Goal: Task Accomplishment & Management: Complete application form

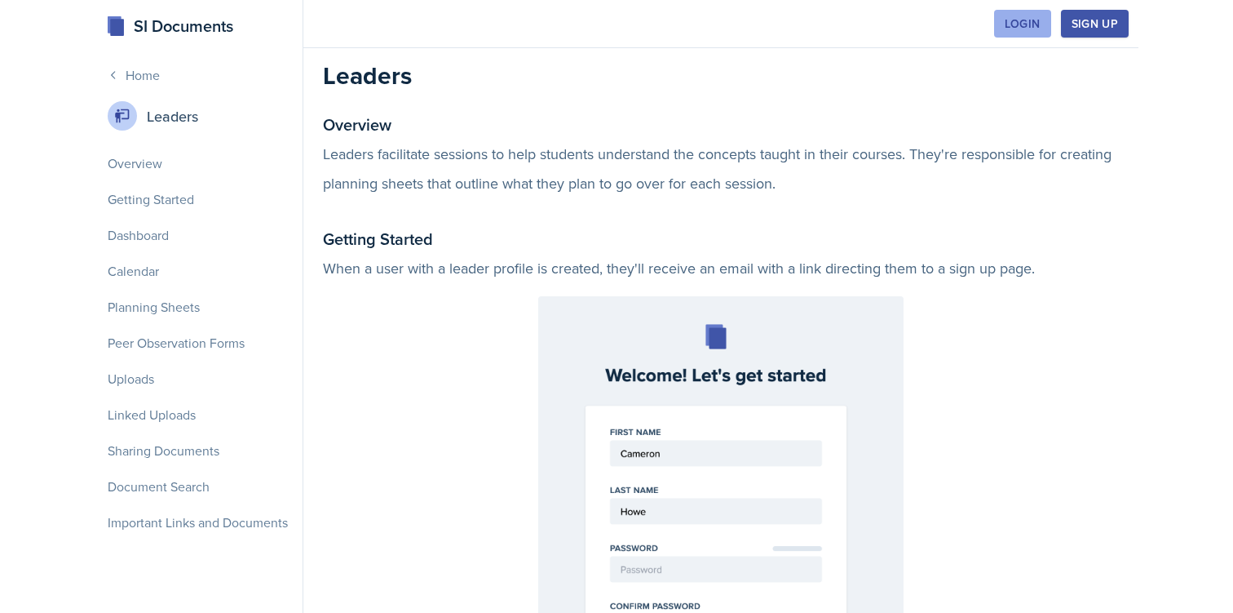
click at [1016, 21] on div "Login" at bounding box center [1023, 23] width 36 height 13
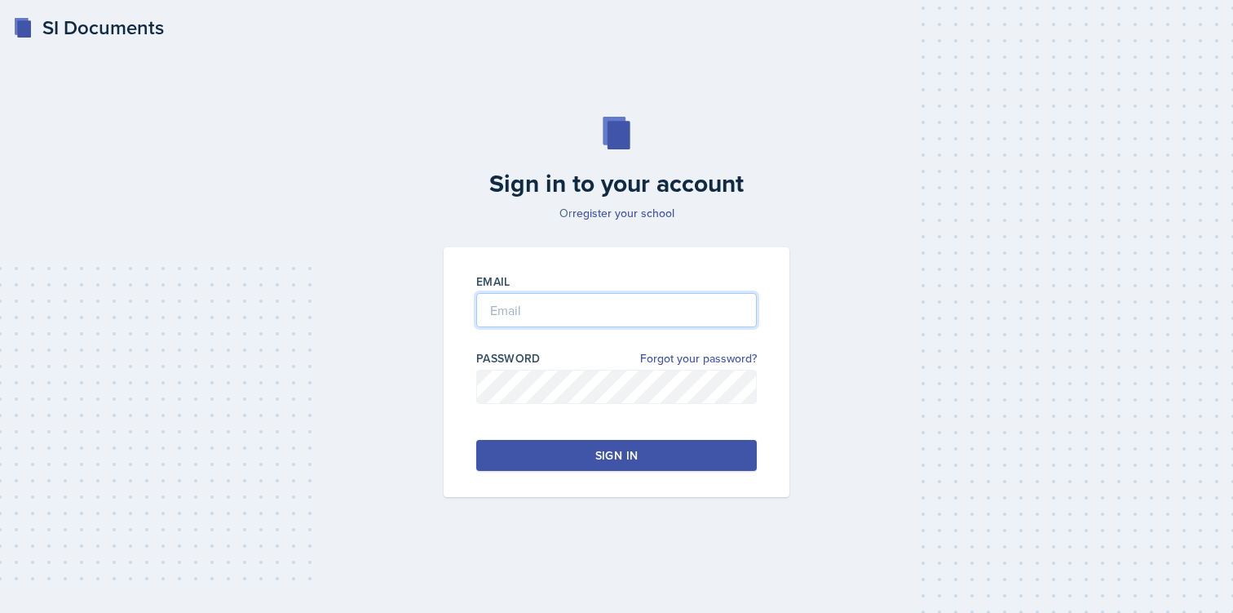
click at [531, 308] on input "email" at bounding box center [616, 310] width 281 height 34
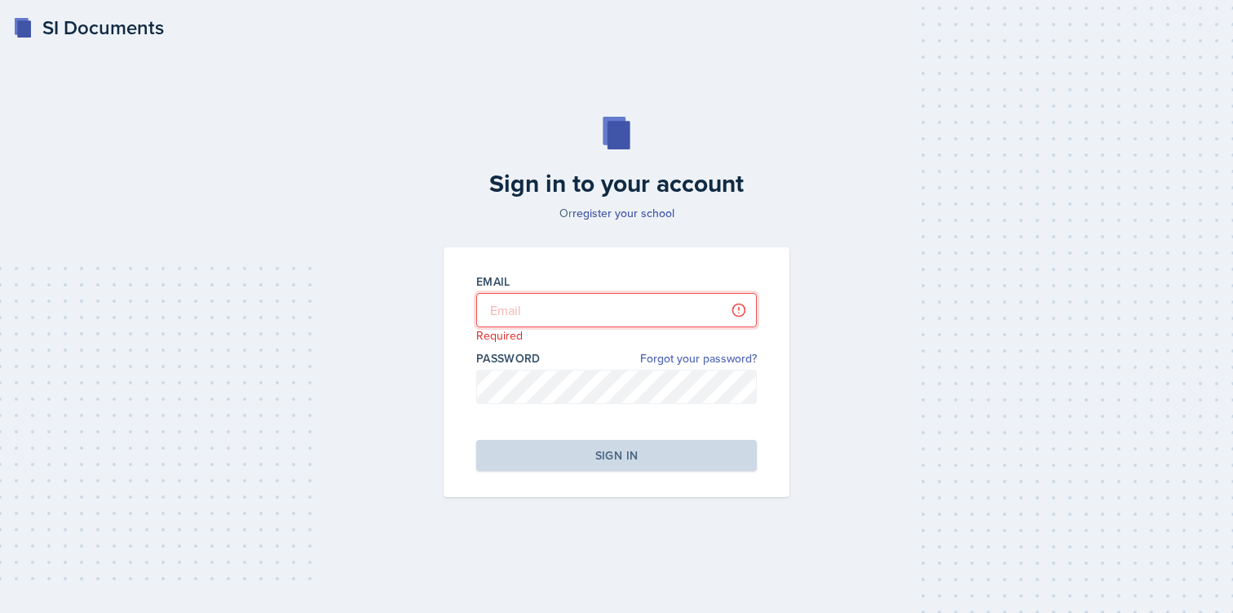
type input "[EMAIL_ADDRESS][DOMAIN_NAME]"
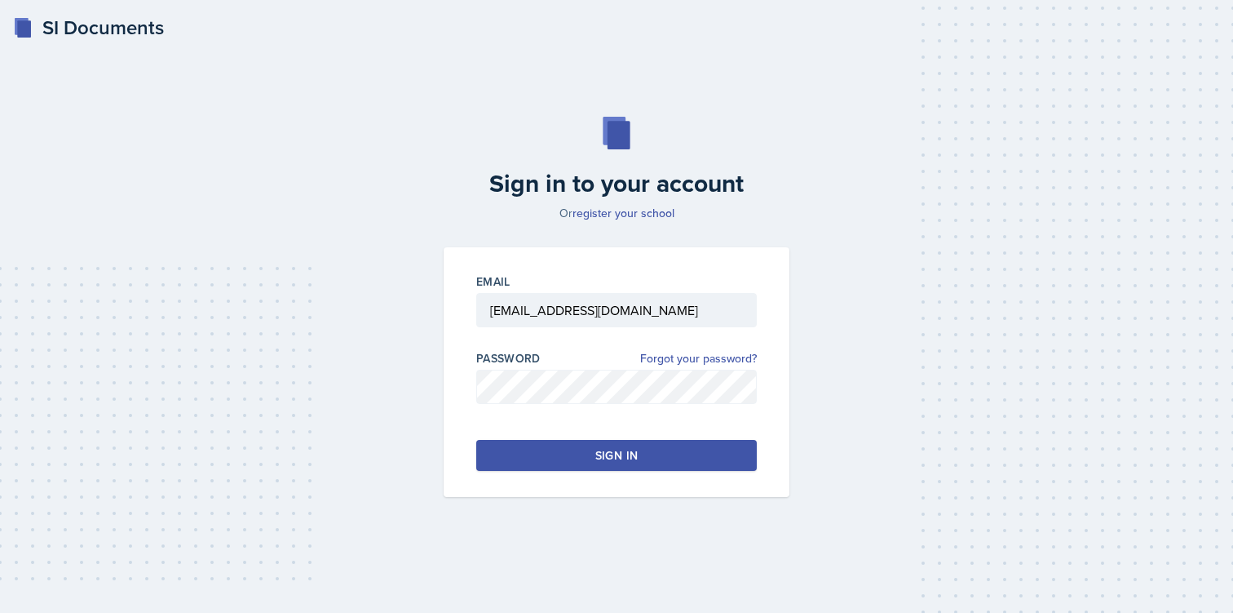
click at [607, 443] on button "Sign in" at bounding box center [616, 455] width 281 height 31
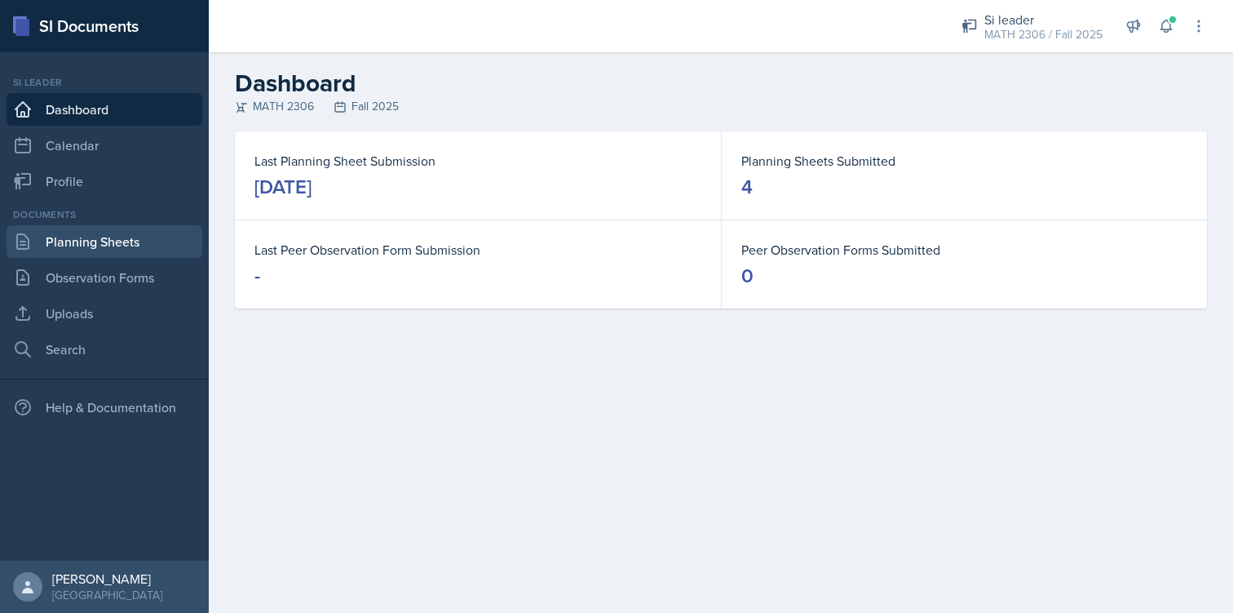
click at [158, 229] on link "Planning Sheets" at bounding box center [105, 241] width 196 height 33
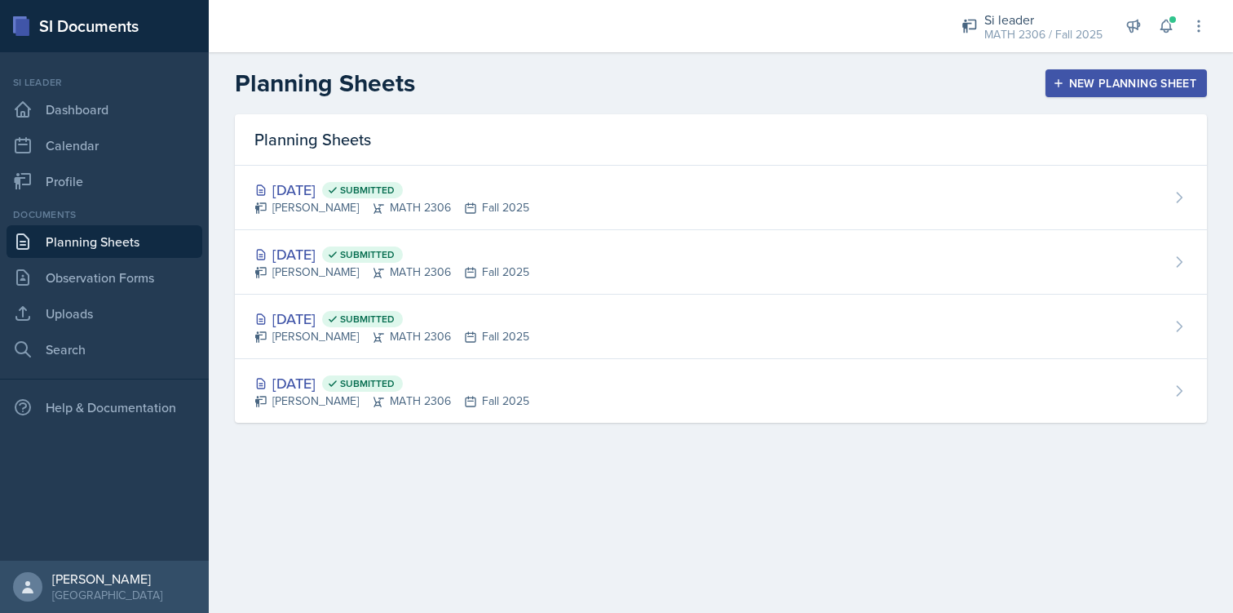
click at [1109, 81] on div "New Planning Sheet" at bounding box center [1126, 83] width 140 height 13
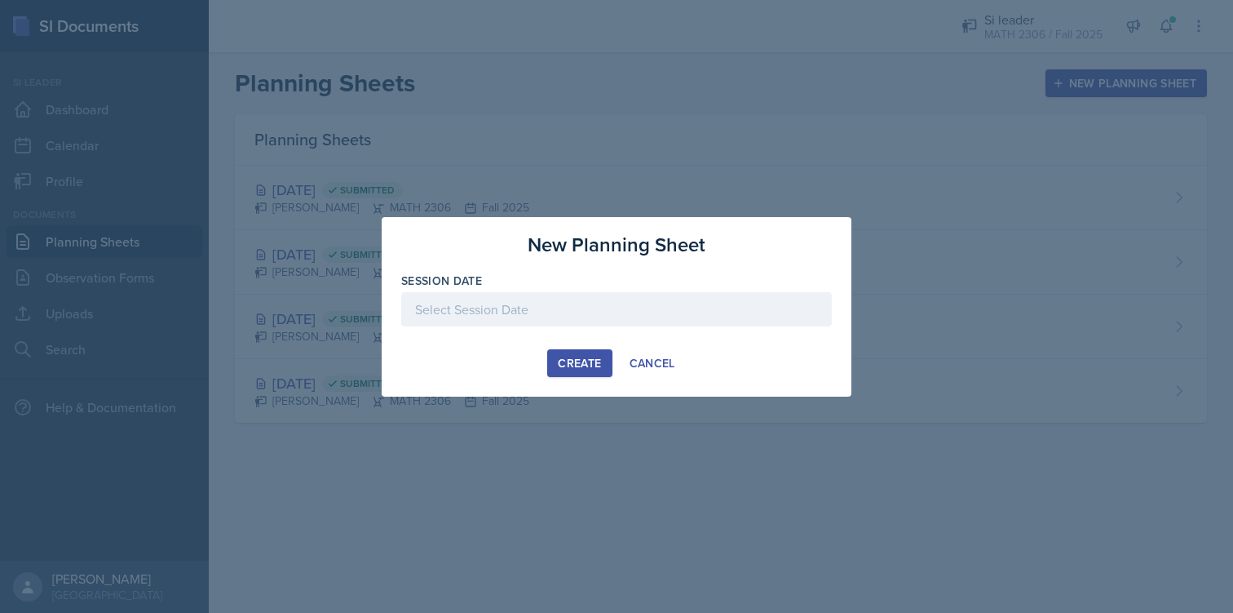
click at [622, 315] on div at bounding box center [616, 309] width 431 height 34
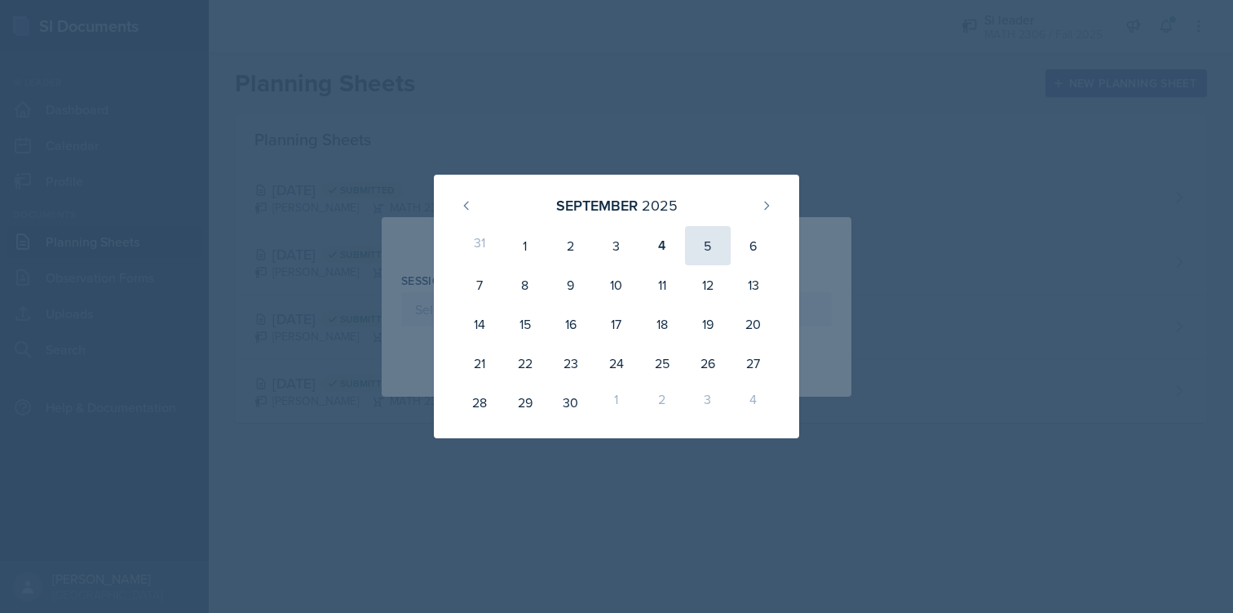
click at [704, 244] on div "5" at bounding box center [708, 245] width 46 height 39
type input "[DATE]"
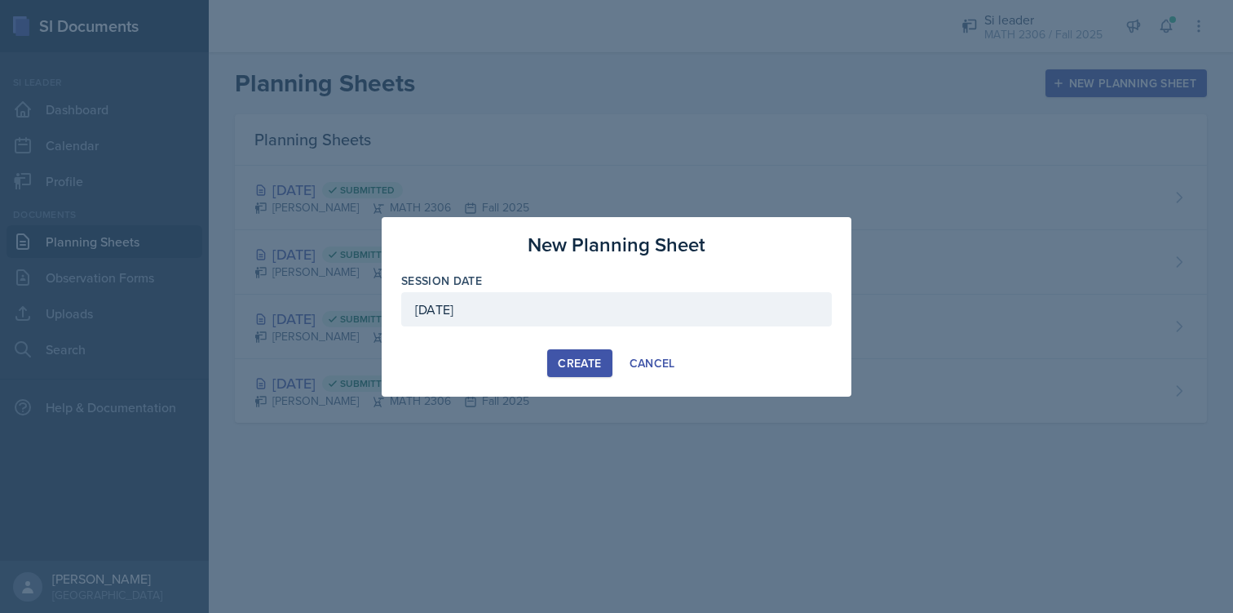
click at [569, 362] on div "Create" at bounding box center [579, 362] width 43 height 13
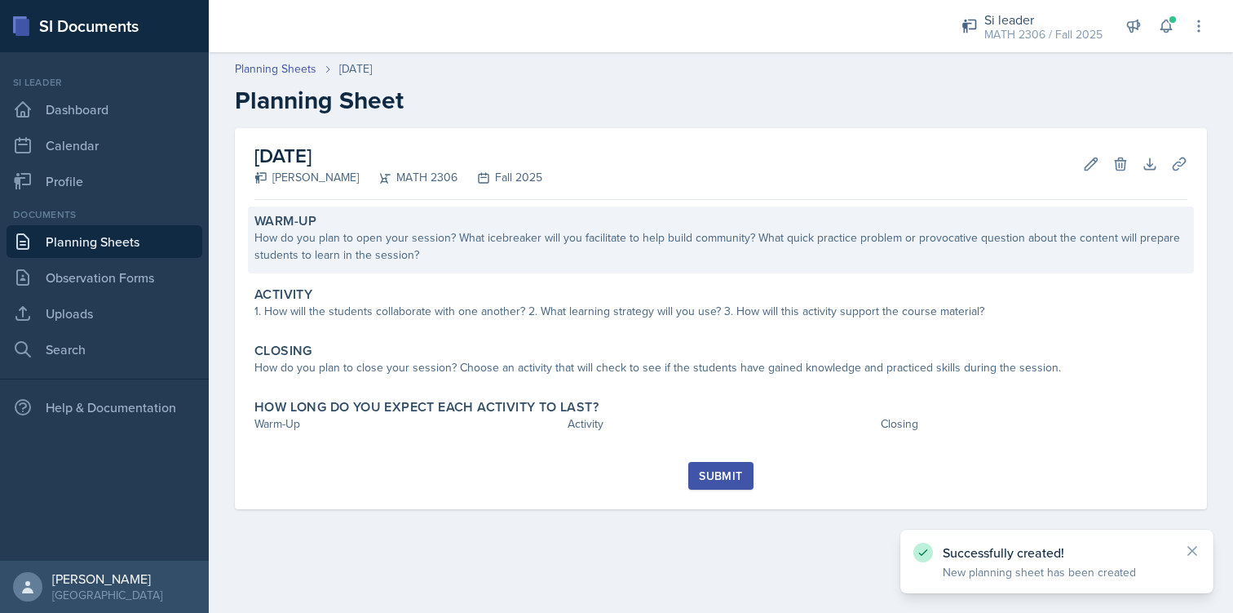
click at [440, 235] on div "How do you plan to open your session? What icebreaker will you facilitate to he…" at bounding box center [720, 246] width 933 height 34
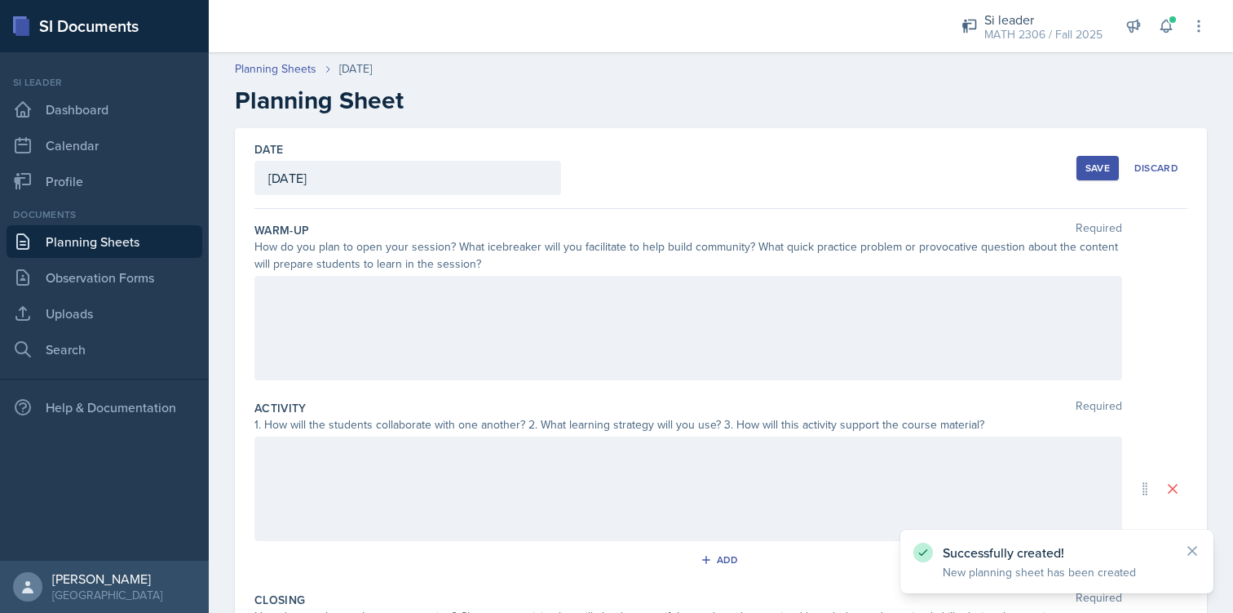
click at [410, 303] on div at bounding box center [688, 328] width 868 height 104
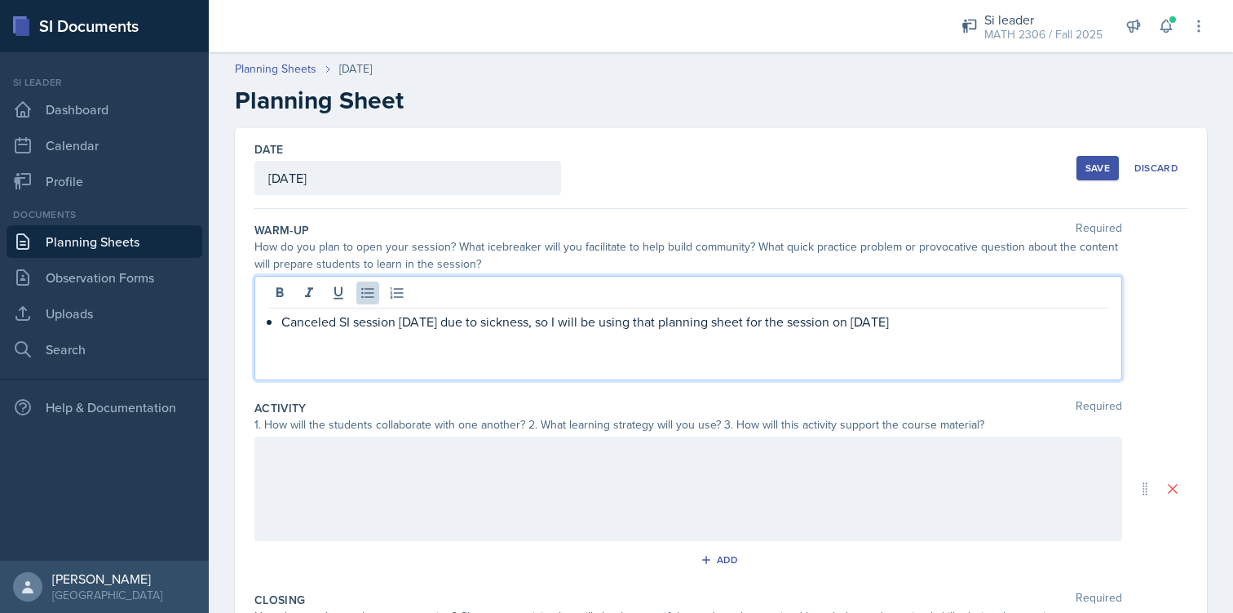
click at [529, 451] on div at bounding box center [688, 488] width 868 height 104
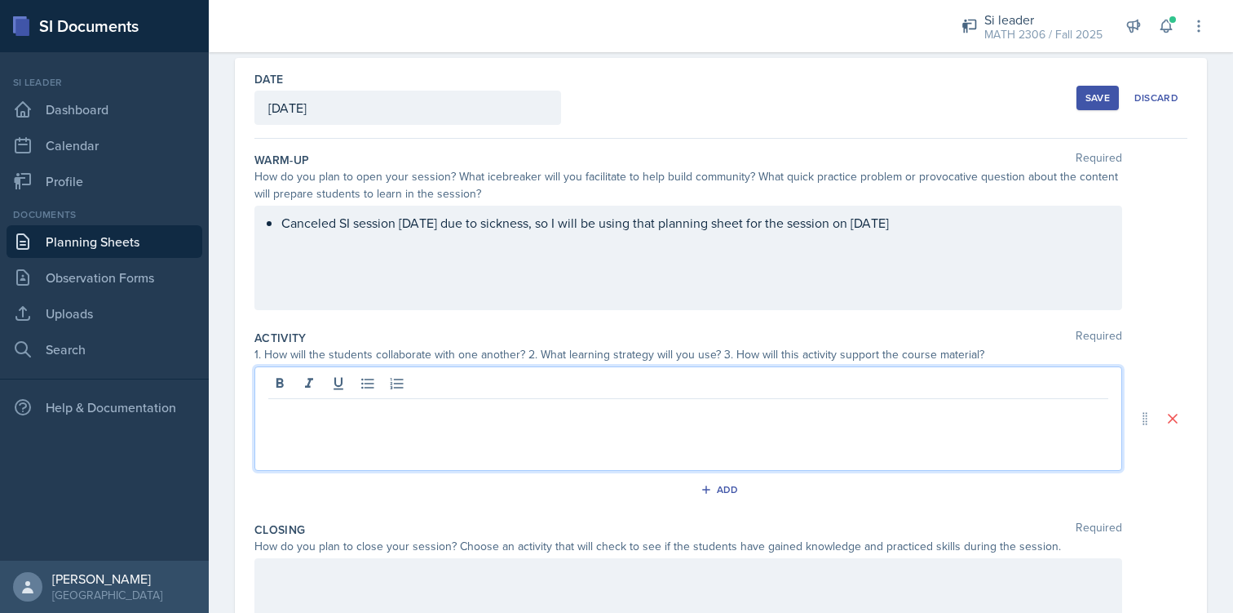
scroll to position [97, 0]
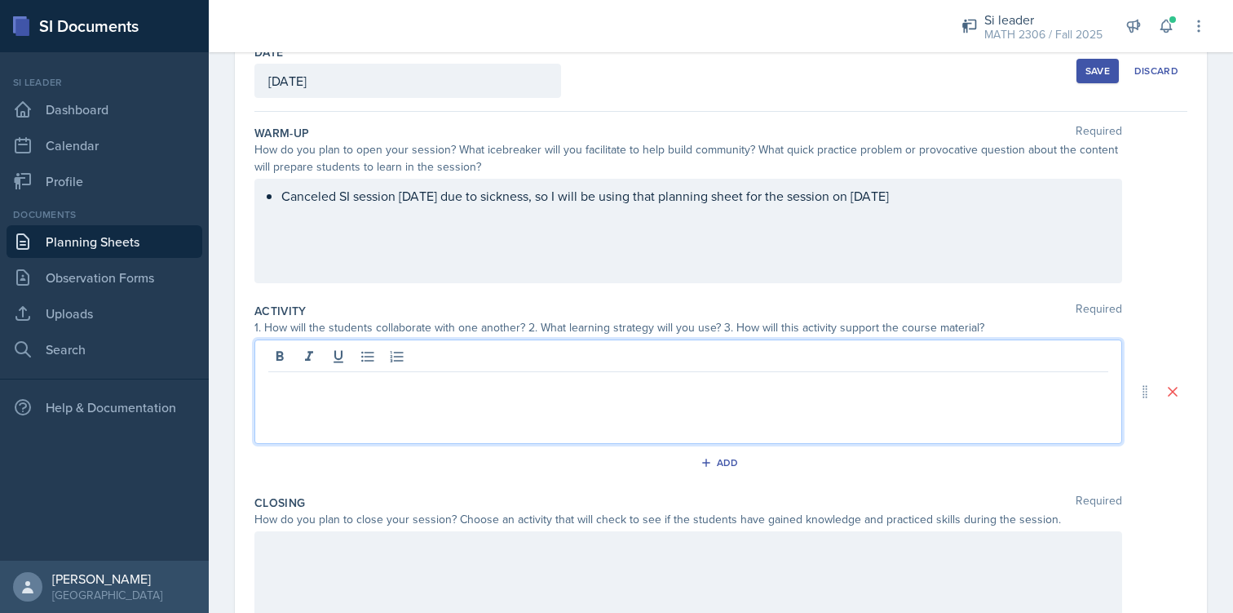
click at [300, 202] on p "Canceled SI session [DATE] due to sickness, so I will be using that planning sh…" at bounding box center [694, 196] width 827 height 20
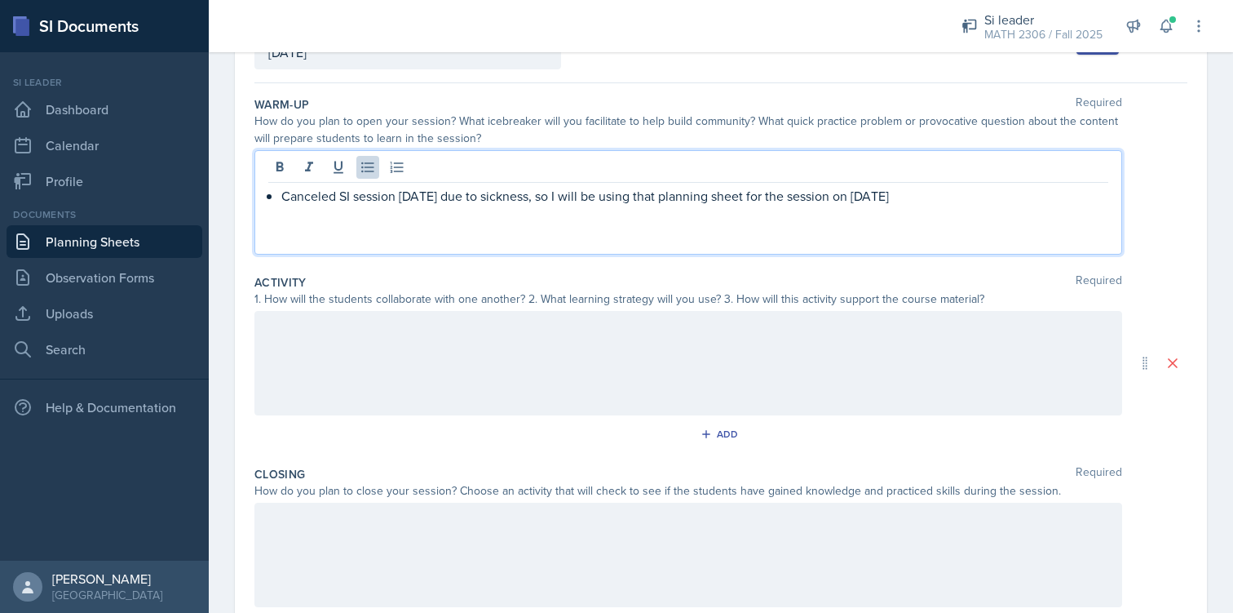
click at [280, 198] on div "Canceled SI session [DATE] due to sickness, so I will be using that planning sh…" at bounding box center [688, 196] width 840 height 20
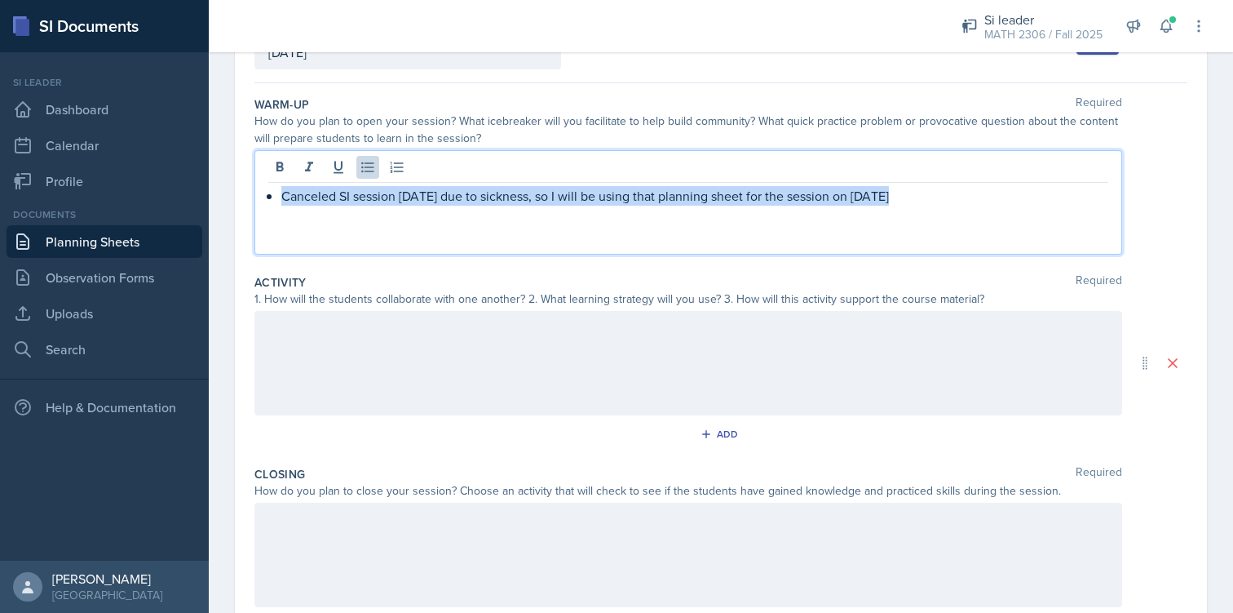
click at [280, 198] on div "Canceled SI session [DATE] due to sickness, so I will be using that planning sh…" at bounding box center [688, 196] width 840 height 20
copy p "Canceled SI session [DATE] due to sickness, so I will be using that planning sh…"
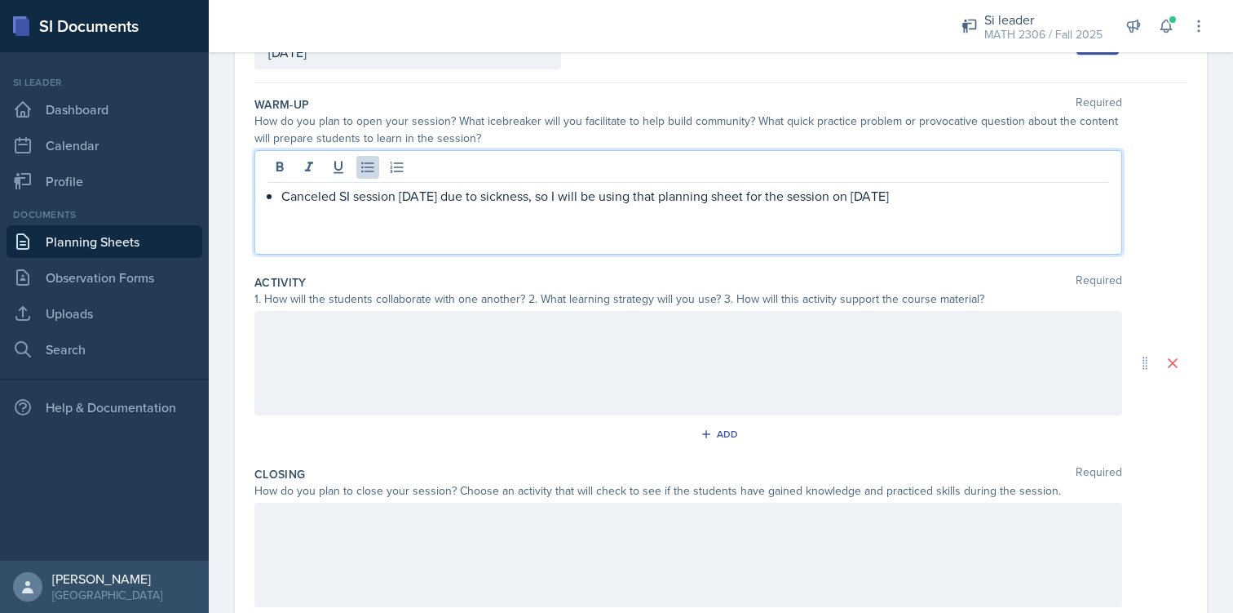
click at [334, 336] on div at bounding box center [688, 363] width 868 height 104
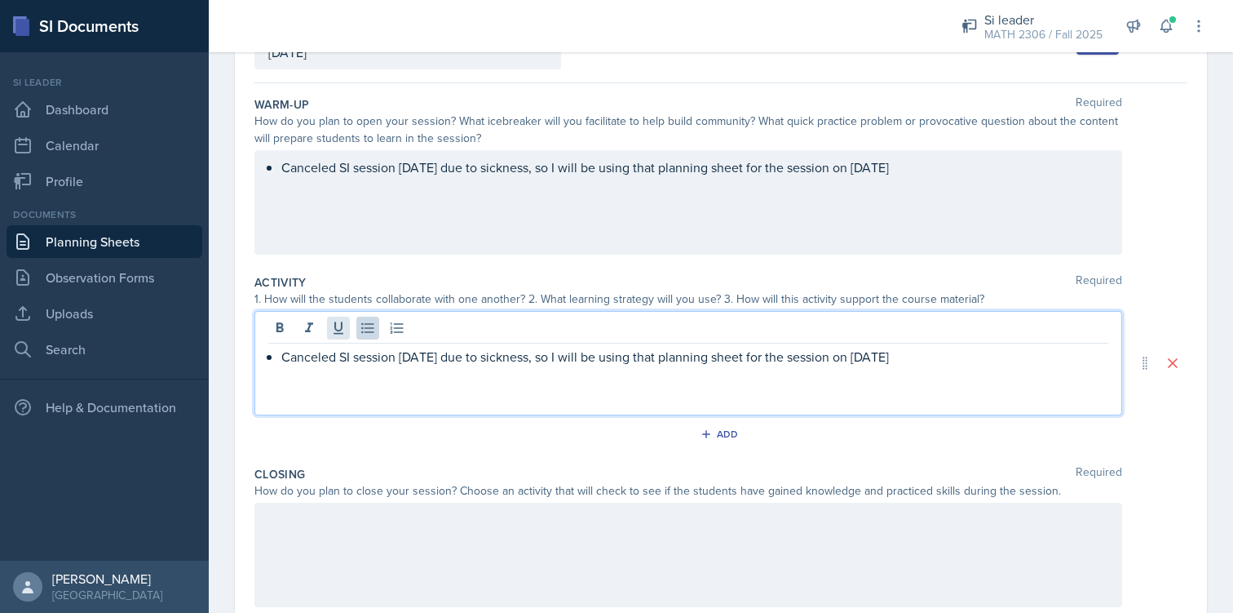
scroll to position [276, 0]
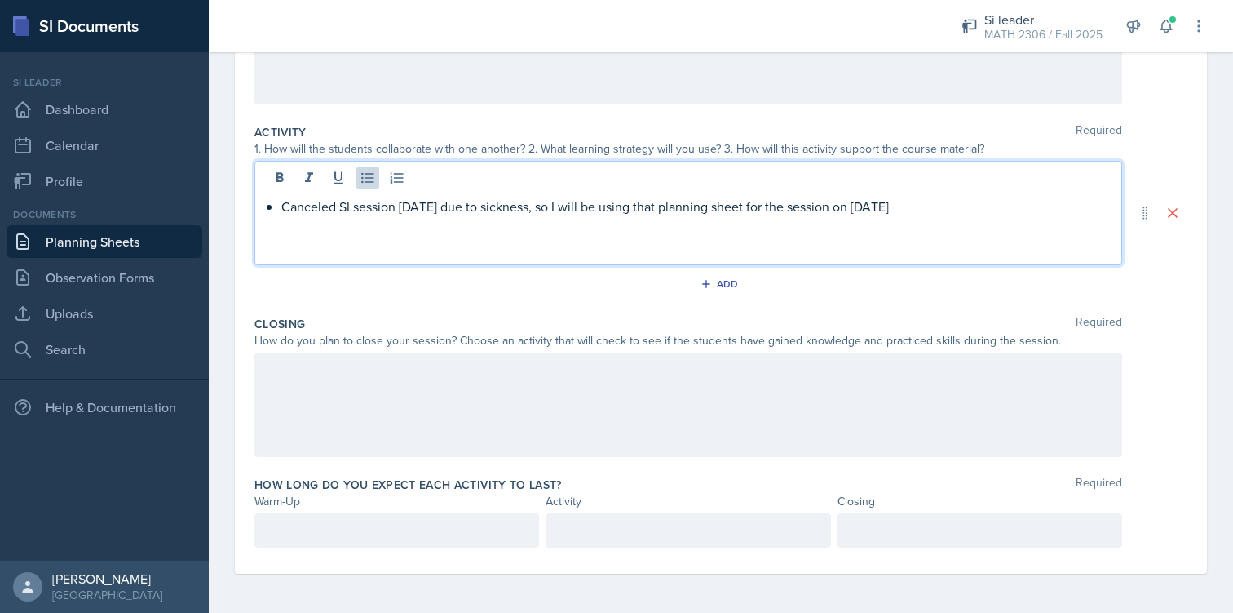
click at [322, 379] on div at bounding box center [688, 404] width 868 height 104
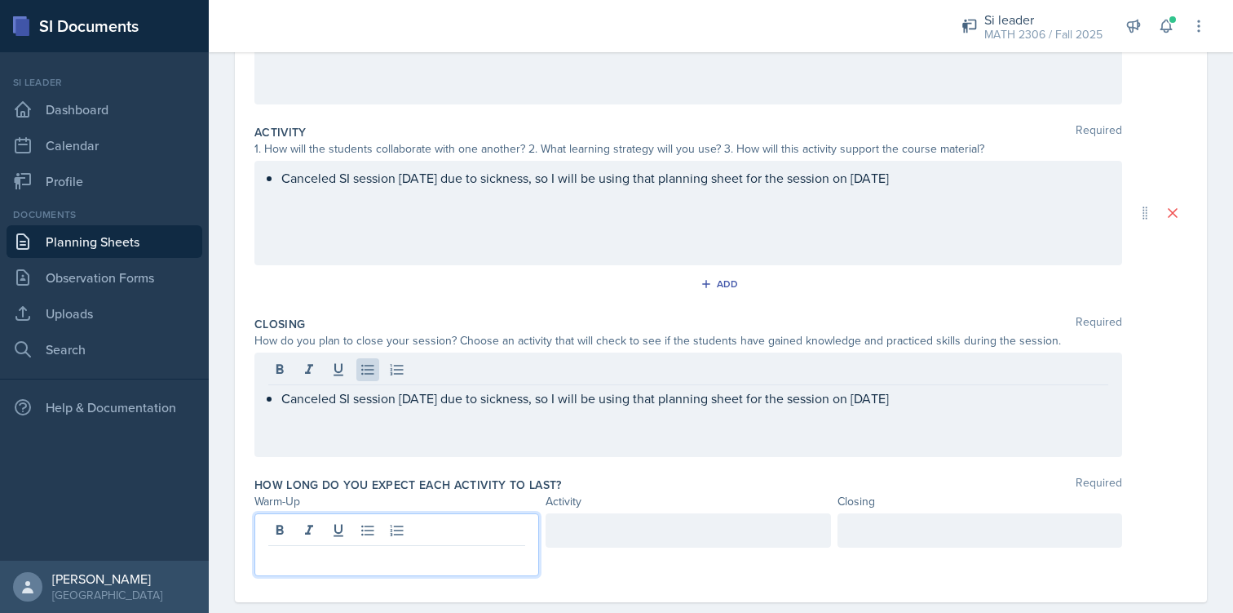
scroll to position [304, 0]
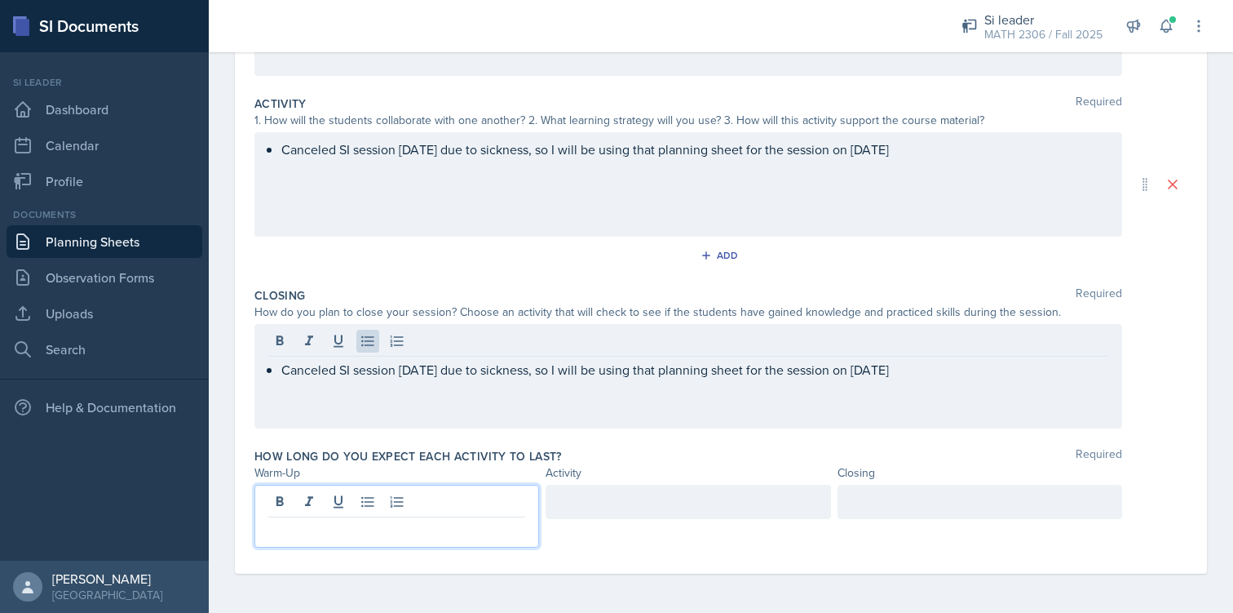
click at [321, 525] on p at bounding box center [396, 530] width 257 height 20
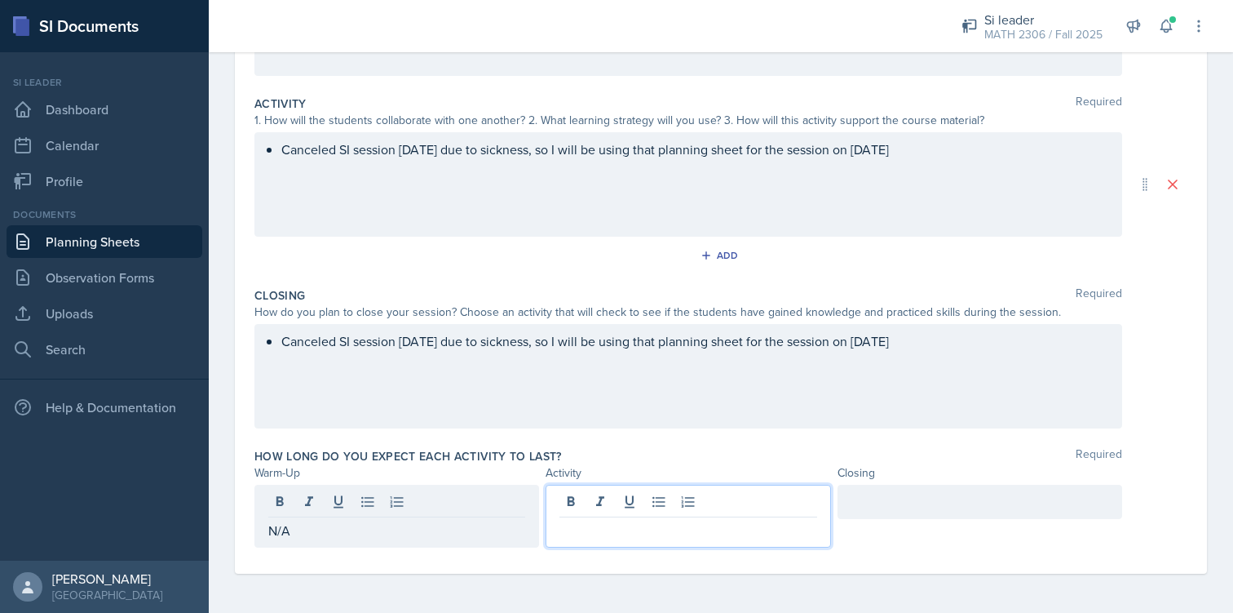
click at [715, 506] on div at bounding box center [688, 516] width 285 height 63
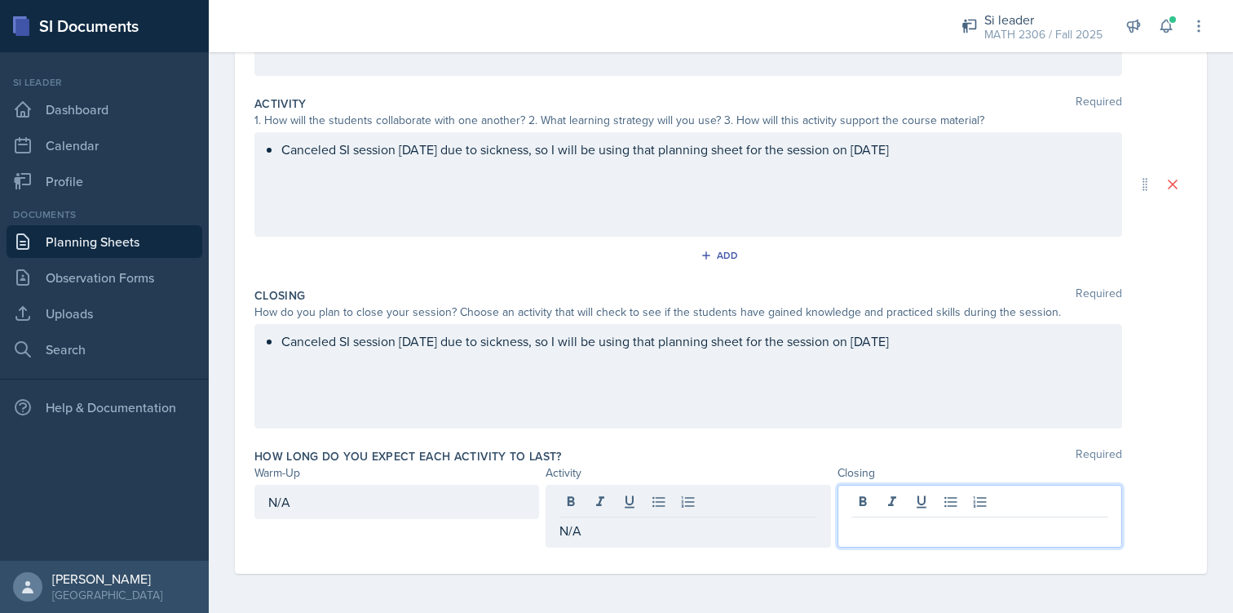
click at [895, 507] on div at bounding box center [980, 516] width 285 height 63
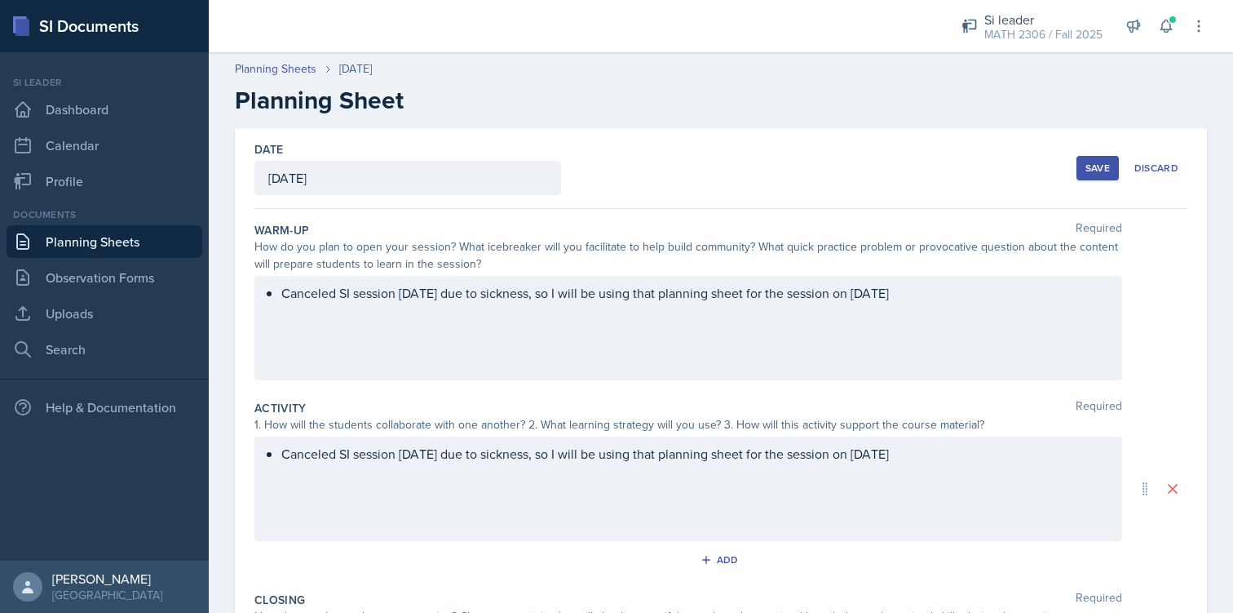
click at [1091, 165] on div "Save" at bounding box center [1098, 168] width 24 height 13
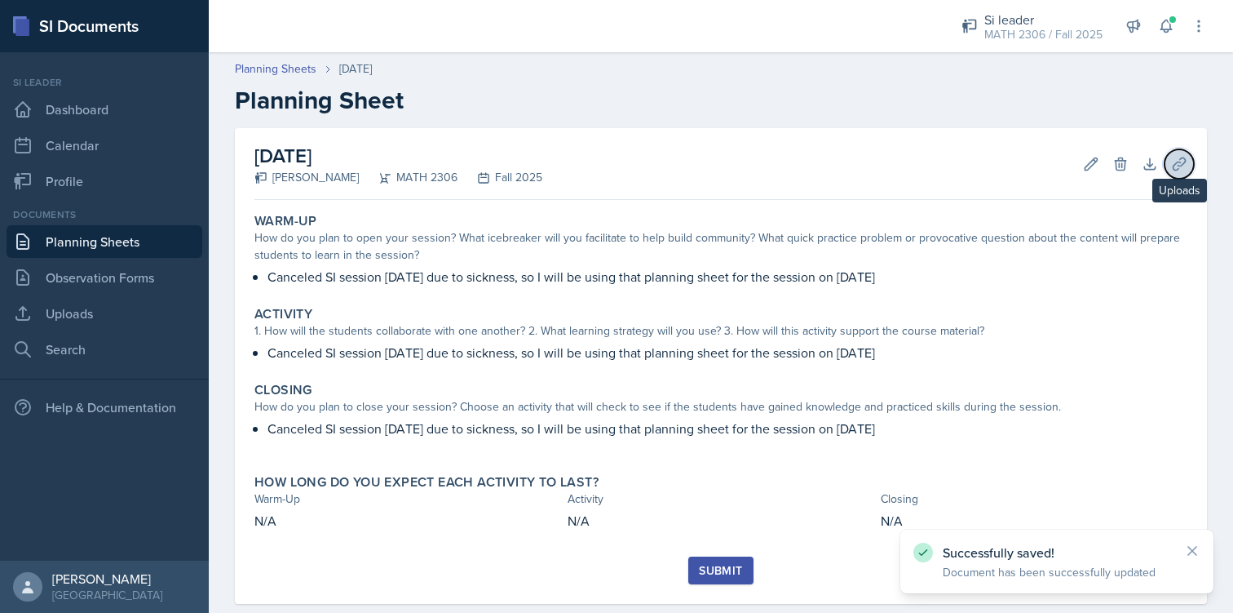
click at [1179, 166] on icon at bounding box center [1179, 163] width 12 height 12
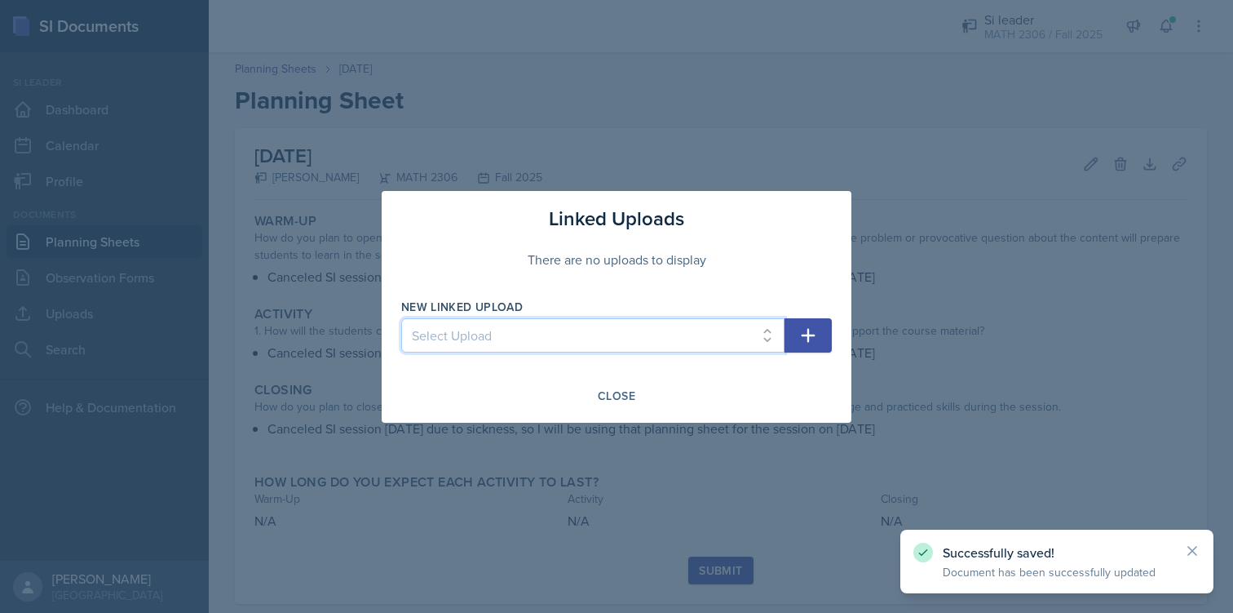
click at [754, 344] on select "Select Upload Mock session.1 Mock session.2 SI Session [DATE] SI Session [DATE]…" at bounding box center [592, 335] width 383 height 34
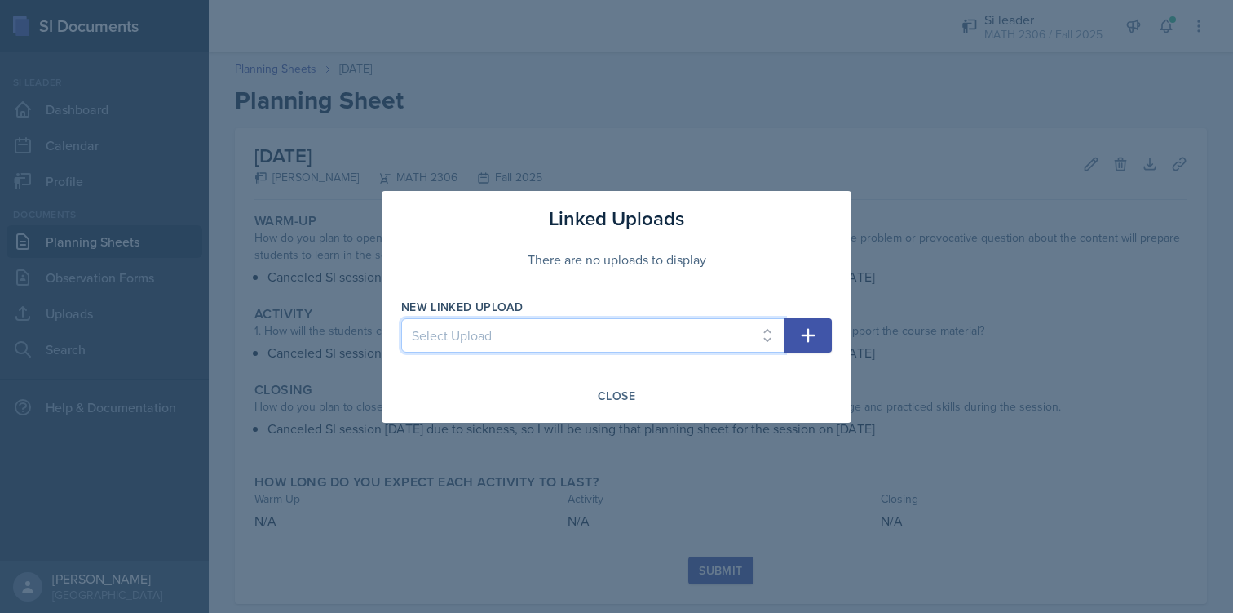
select select "72a6e552-4212-4719-afb9-6dfb3fa30026"
click at [401, 318] on select "Select Upload Mock session.1 Mock session.2 SI Session [DATE] SI Session [DATE]…" at bounding box center [592, 335] width 383 height 34
click at [795, 336] on button "button" at bounding box center [808, 335] width 47 height 34
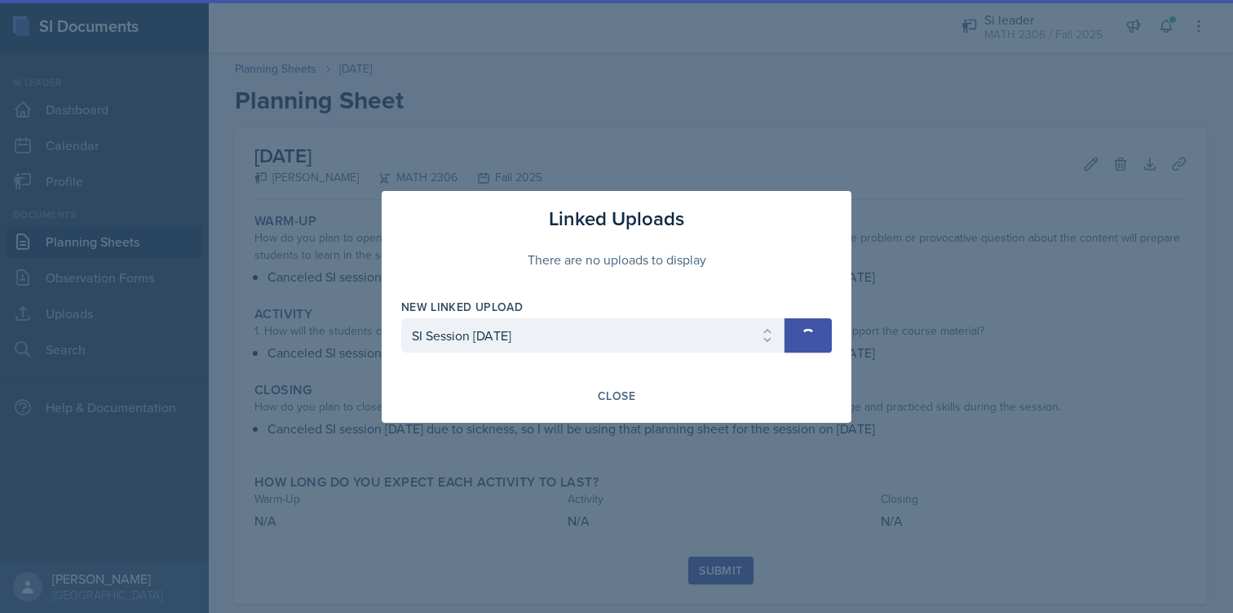
select select
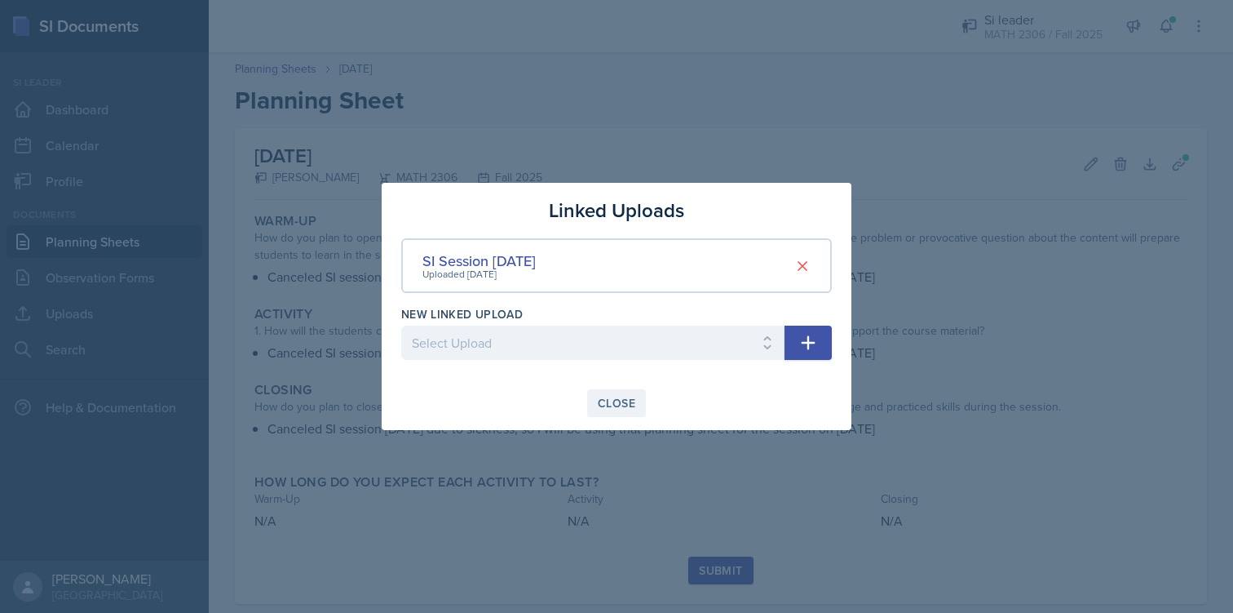
click at [623, 409] on div "Close" at bounding box center [617, 402] width 38 height 13
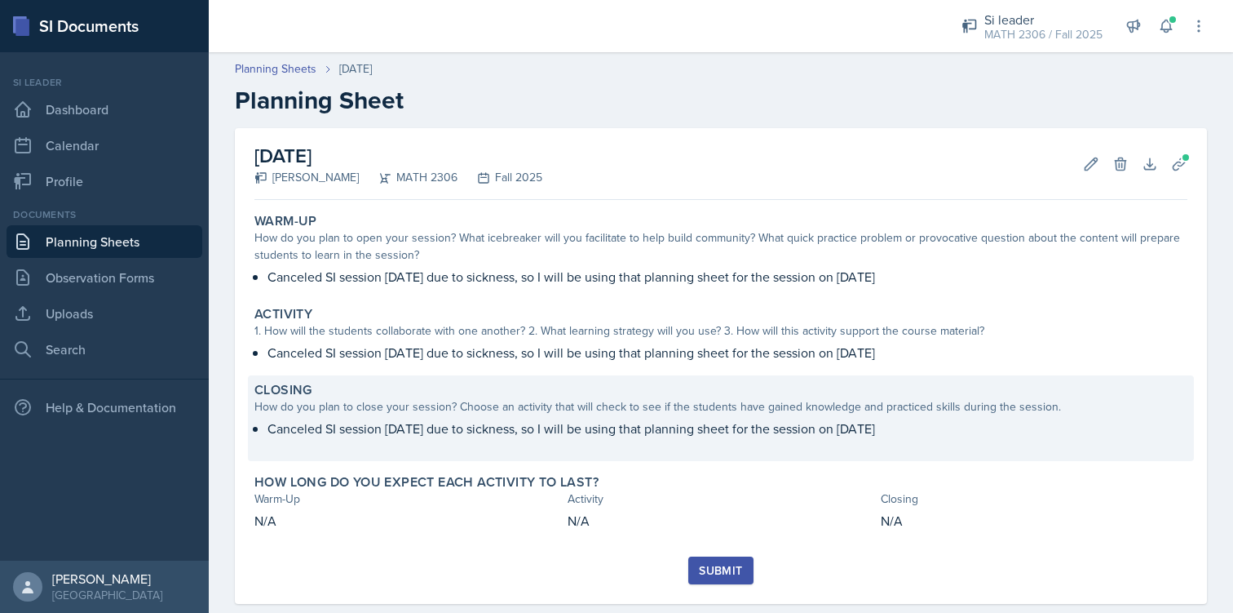
scroll to position [30, 0]
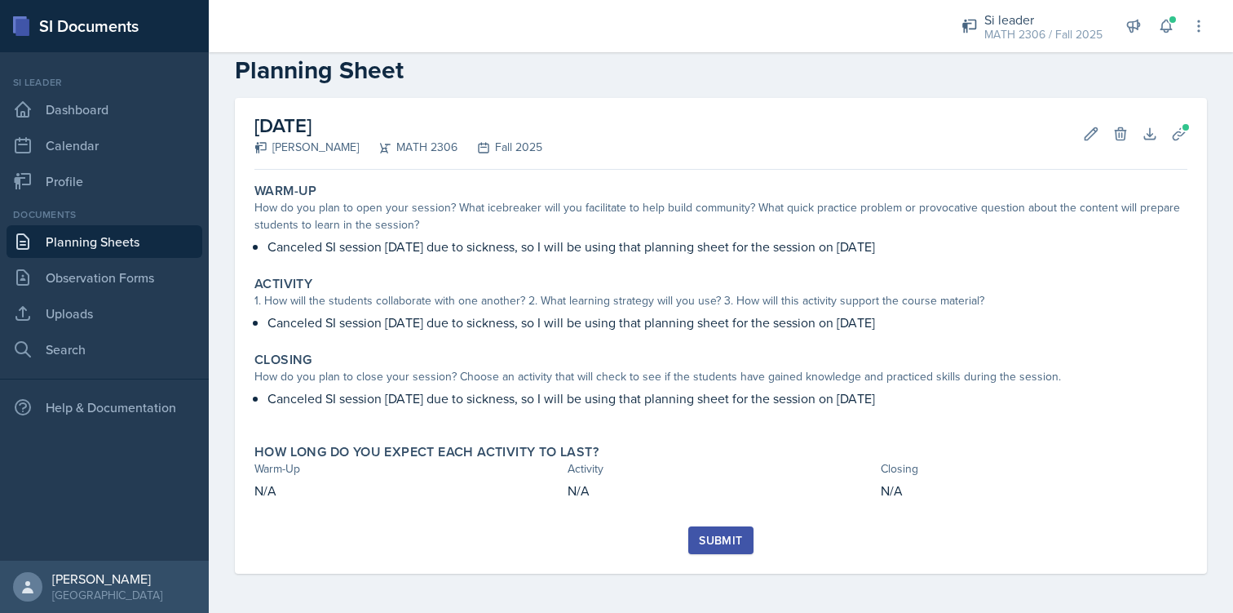
click at [696, 536] on button "Submit" at bounding box center [720, 540] width 64 height 28
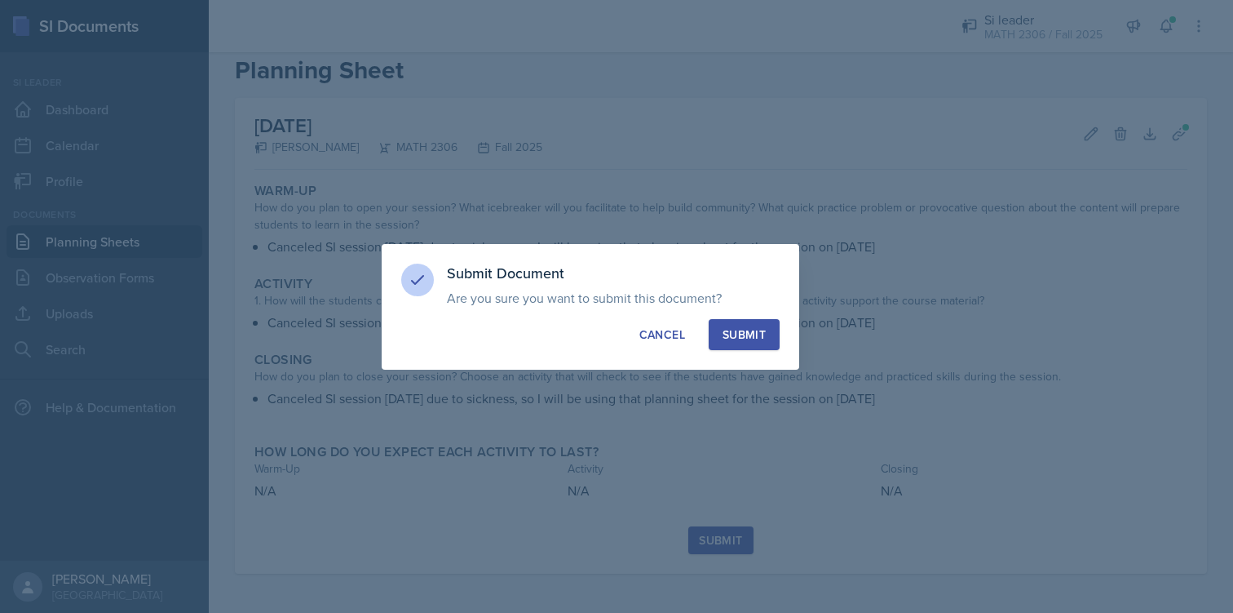
click at [733, 330] on div "Submit" at bounding box center [744, 334] width 43 height 16
